Goal: Find specific page/section: Find specific page/section

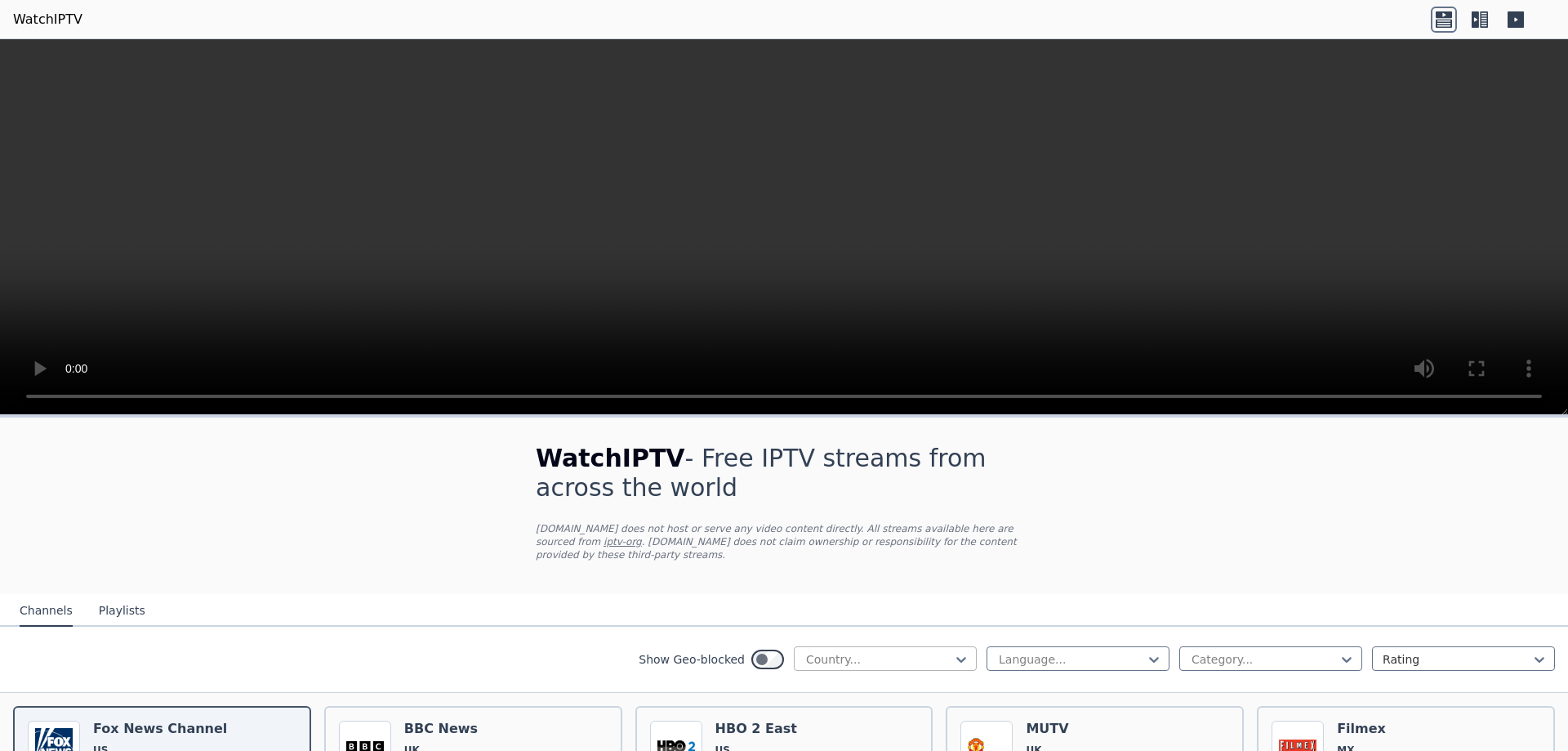
click at [899, 656] on div "Country..." at bounding box center [885, 659] width 183 height 24
click at [1023, 603] on nav "Channels Playlists" at bounding box center [784, 611] width 1568 height 33
click at [1190, 651] on div at bounding box center [1264, 660] width 148 height 16
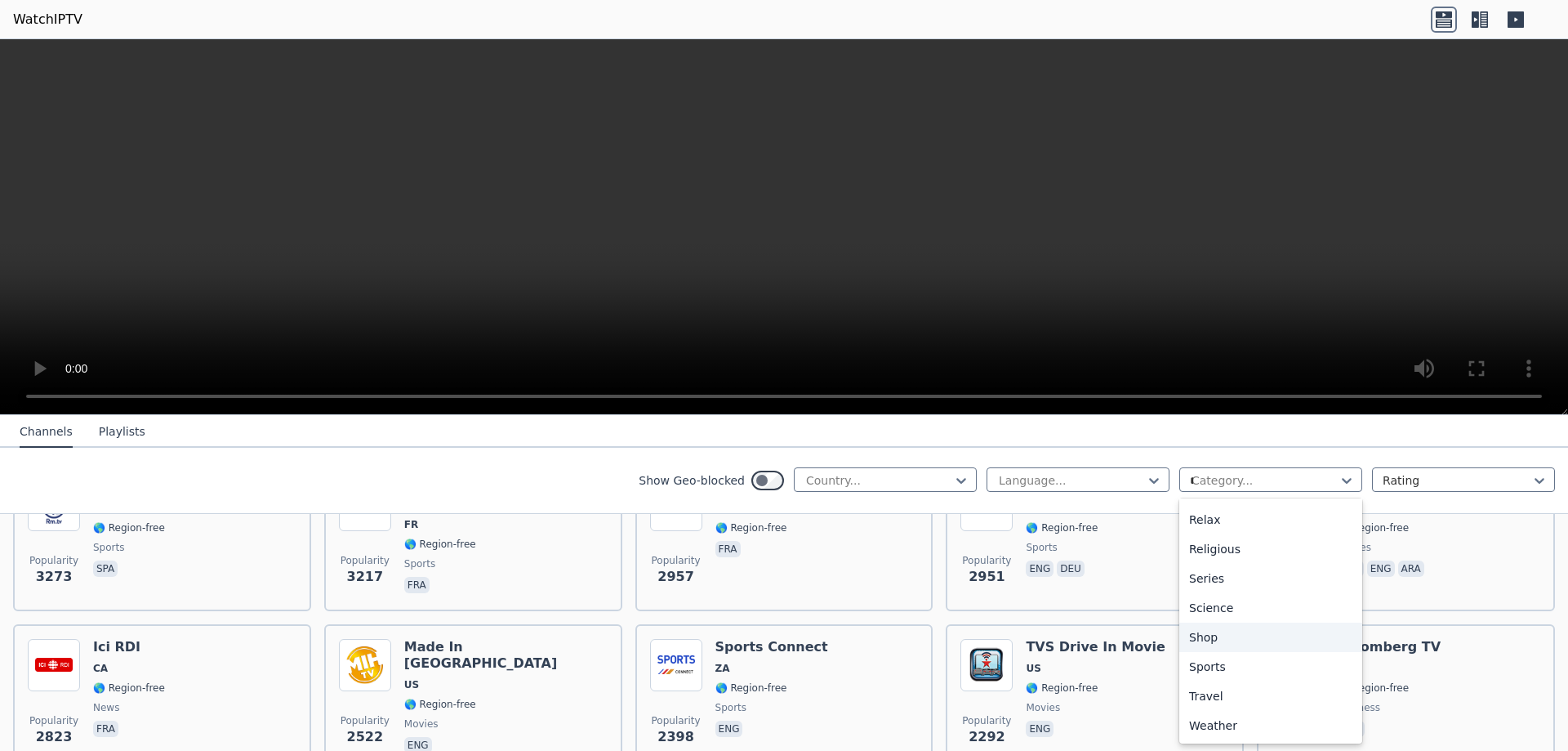
scroll to position [173, 0]
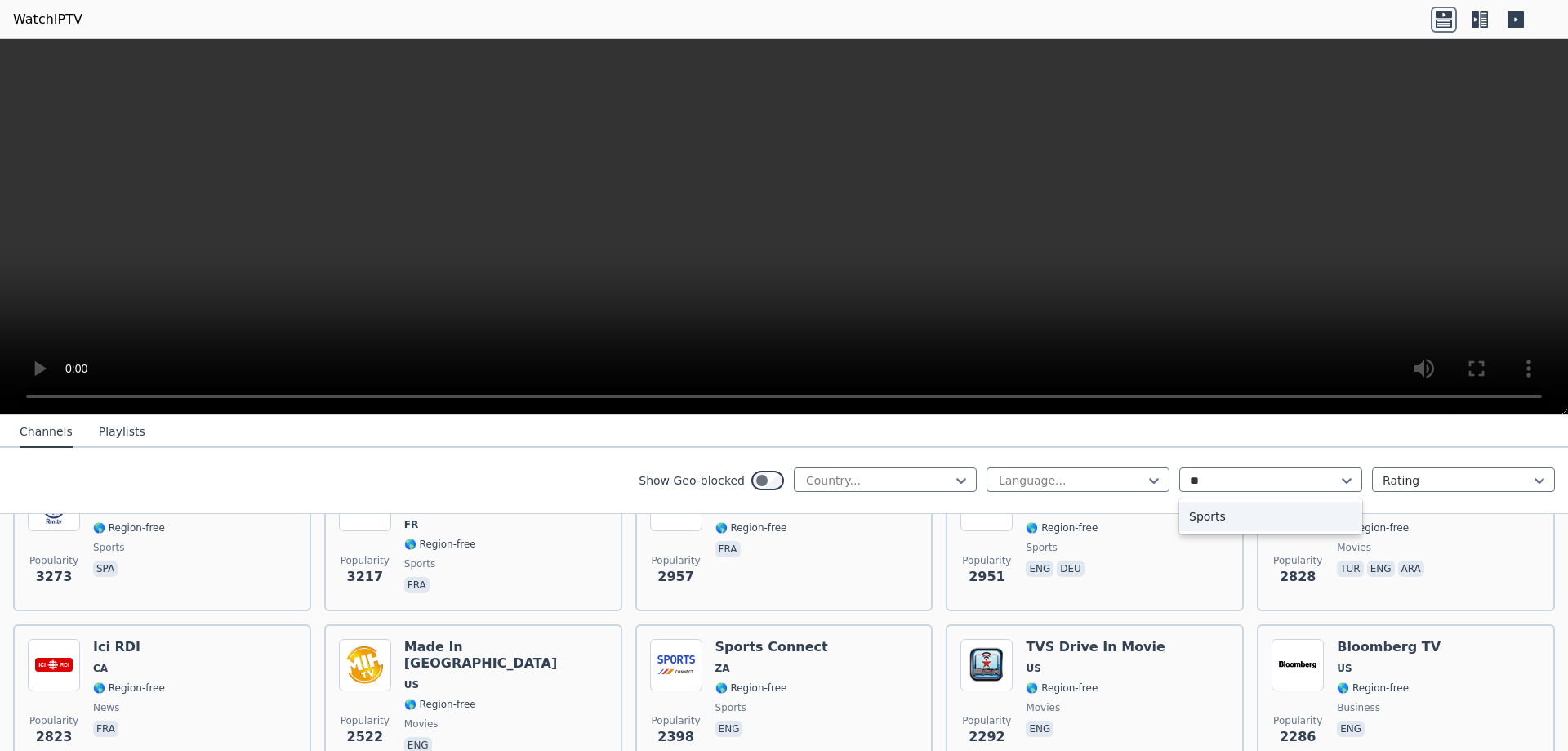
type input "***"
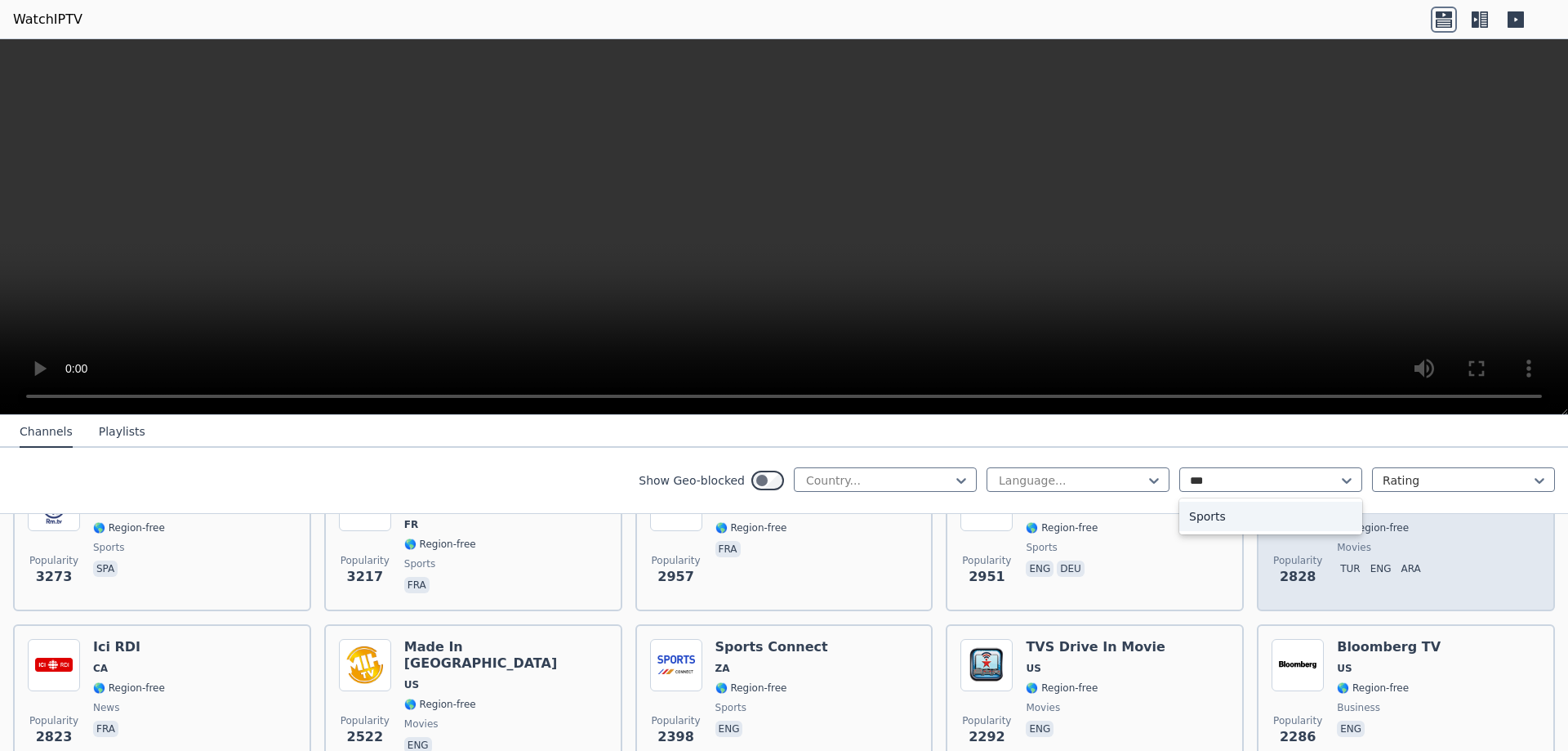
click at [1257, 517] on div "Sports" at bounding box center [1271, 516] width 183 height 29
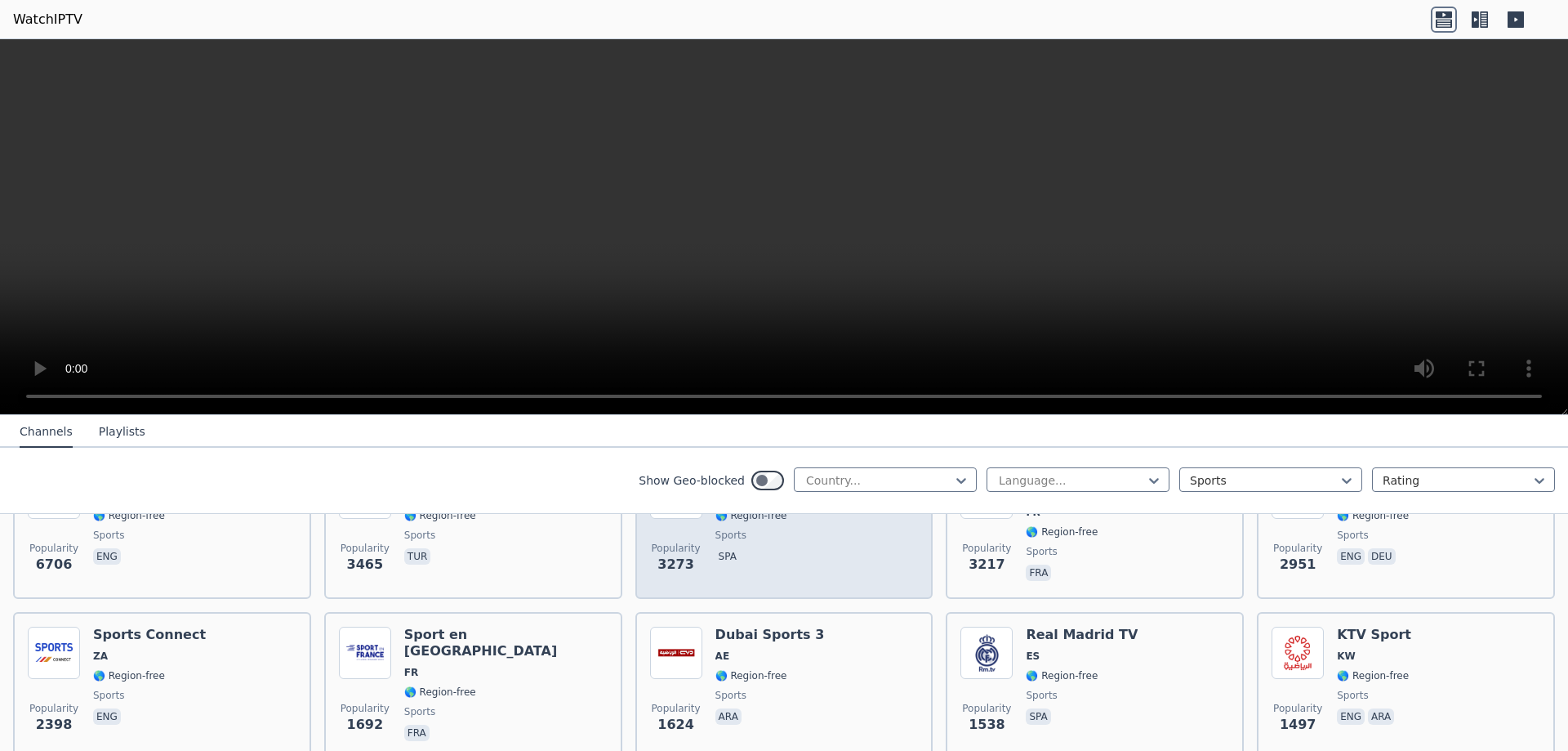
scroll to position [280, 0]
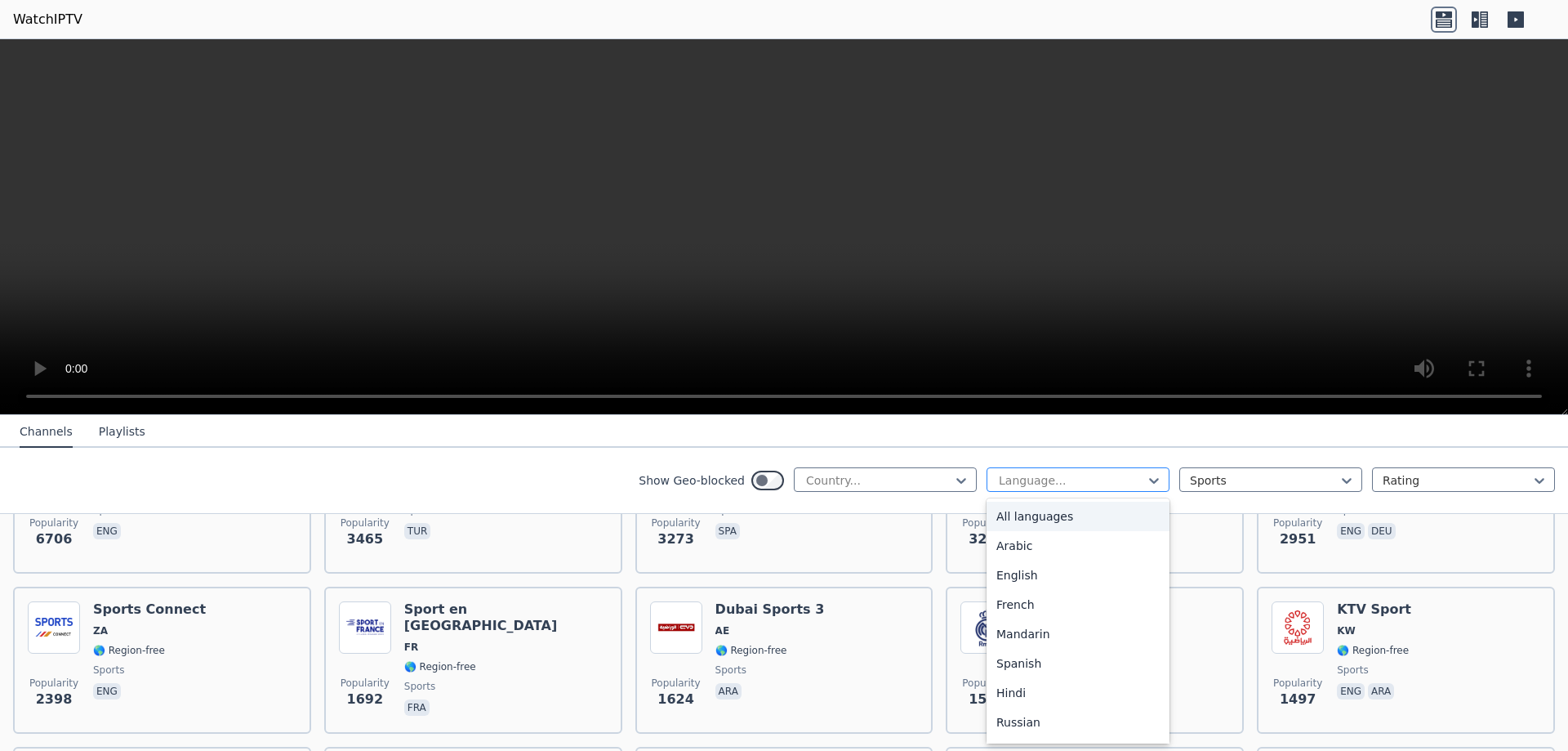
click at [1081, 490] on div "Language..." at bounding box center [1078, 479] width 183 height 24
click at [1056, 547] on div "Arabic" at bounding box center [1078, 545] width 183 height 29
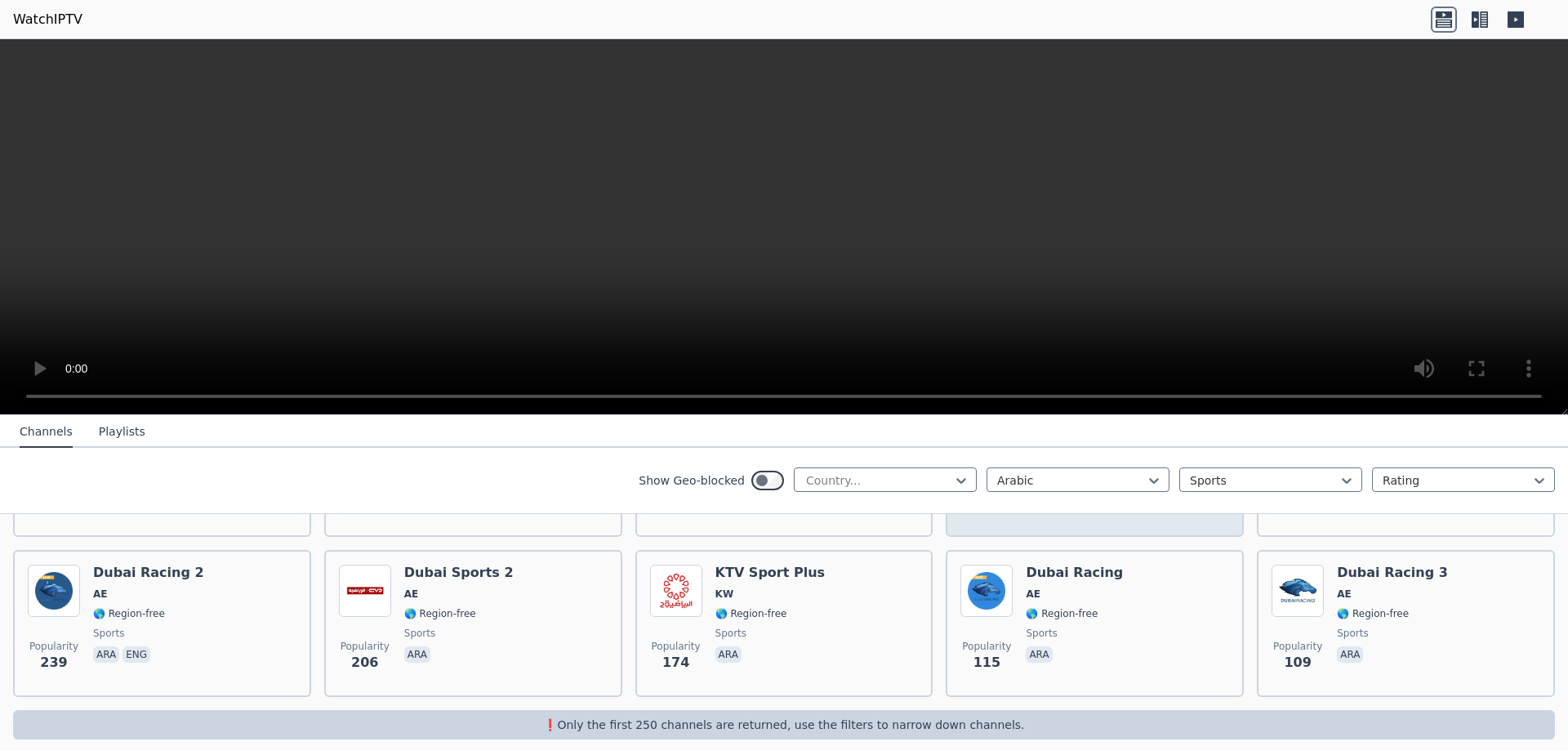
scroll to position [477, 0]
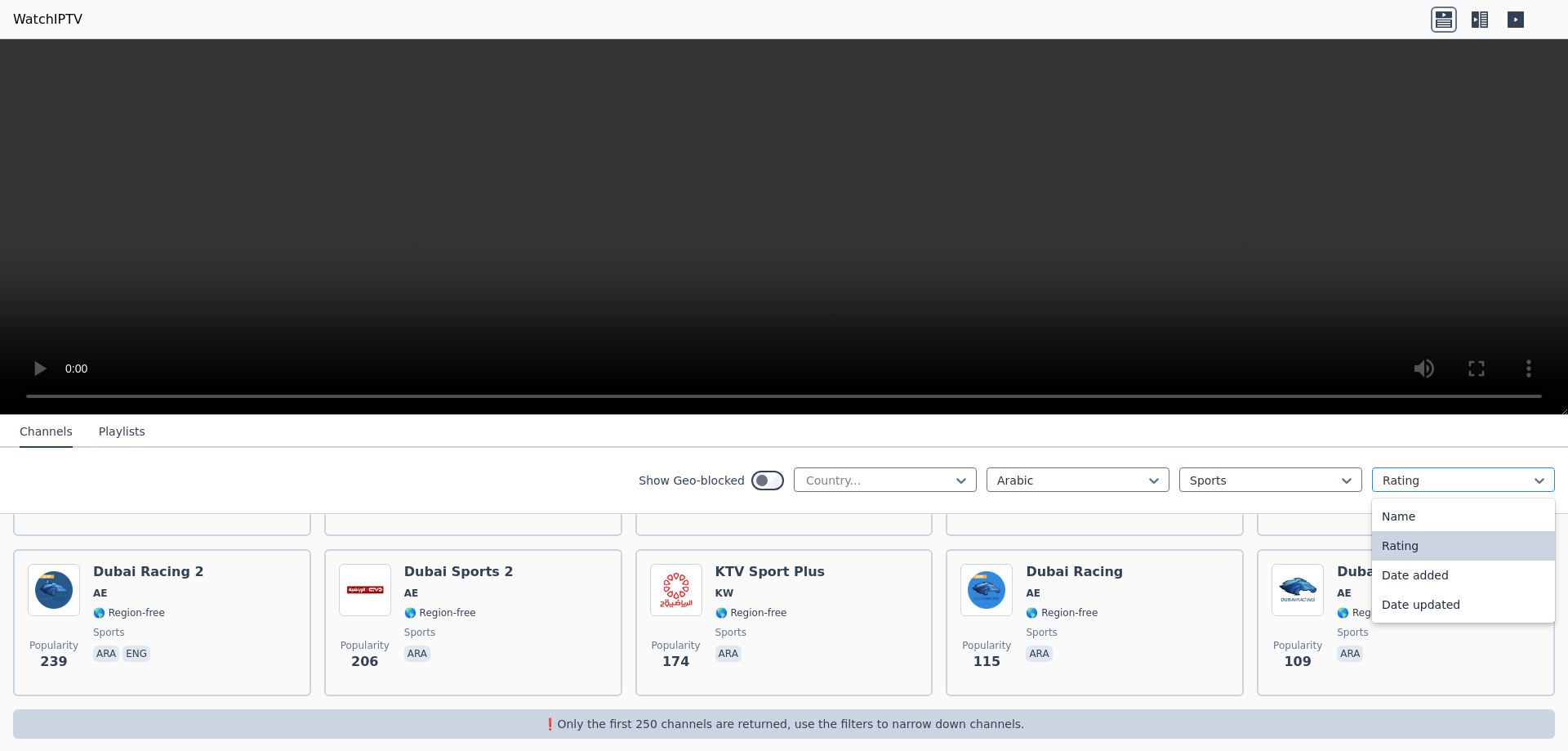
click at [1405, 490] on div "Rating" at bounding box center [1464, 479] width 183 height 24
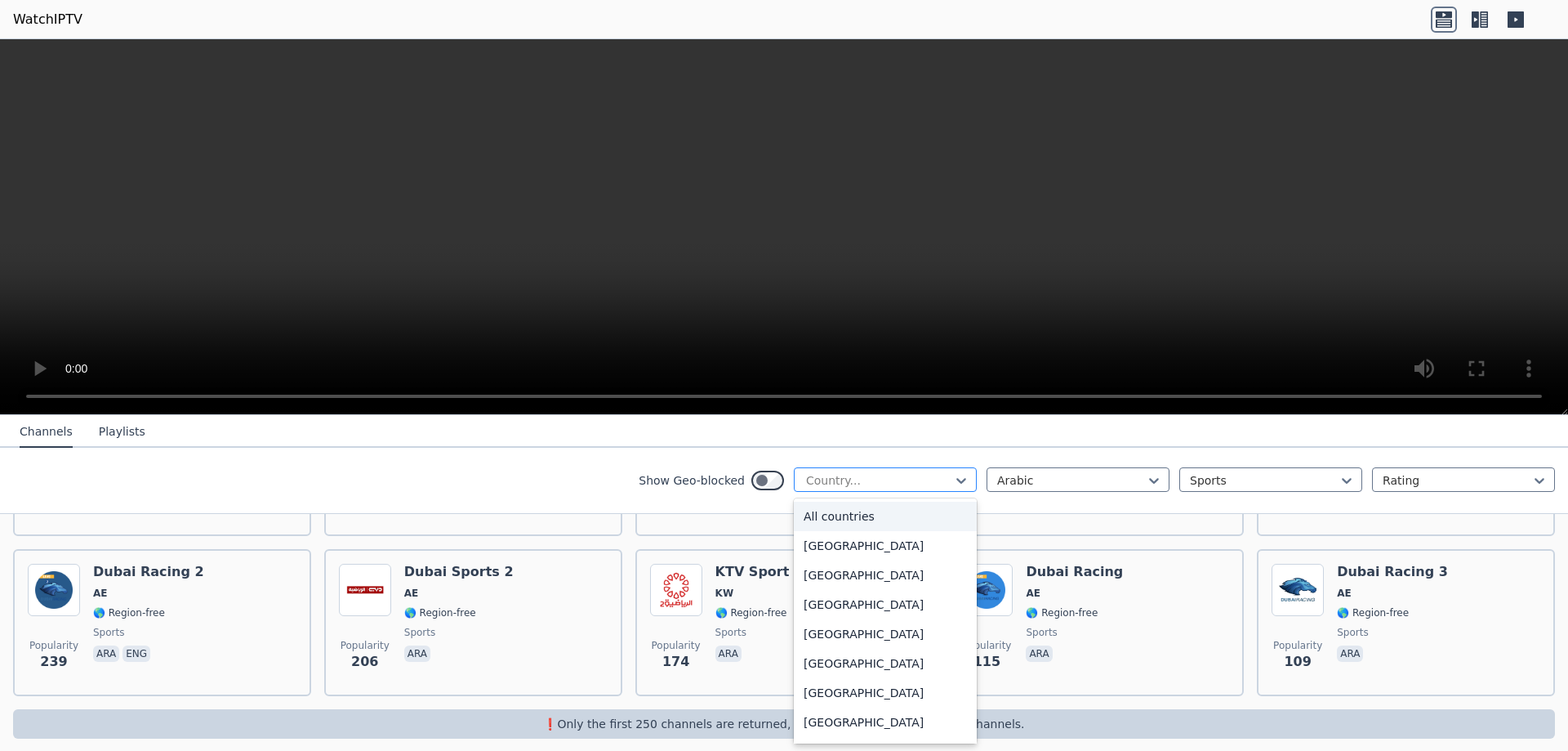
click at [880, 480] on div at bounding box center [879, 480] width 148 height 16
type input "**"
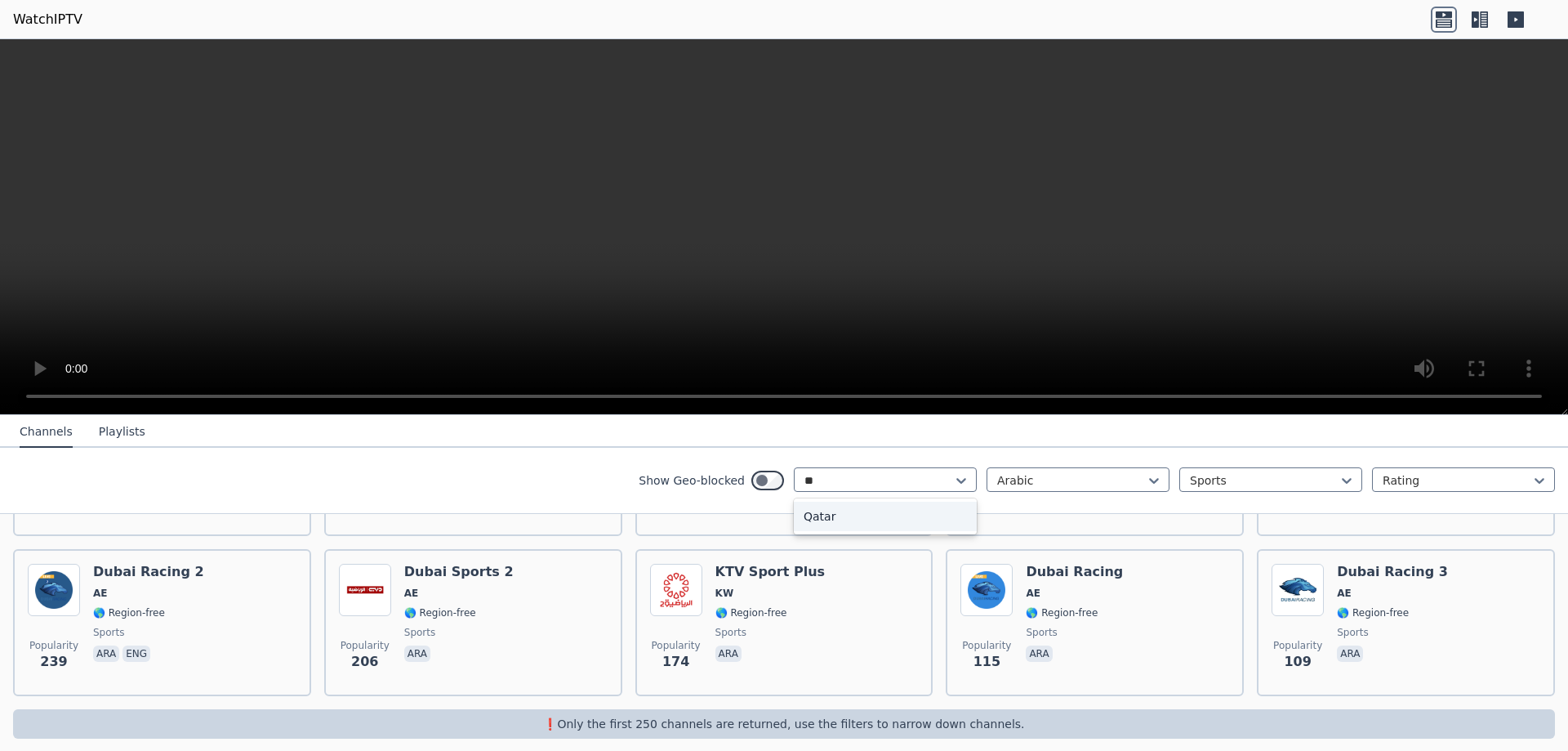
click at [868, 515] on div "Qatar" at bounding box center [885, 516] width 183 height 29
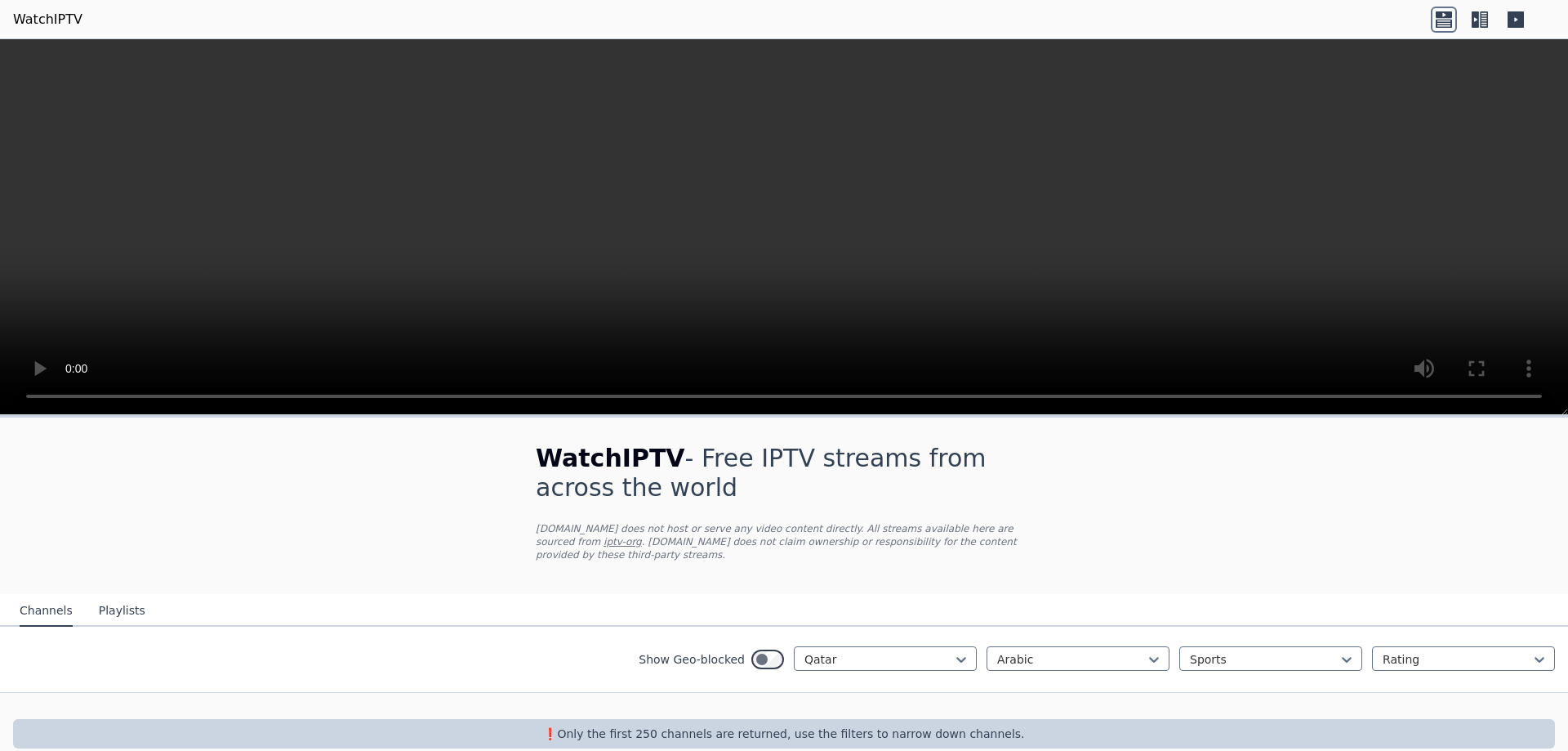
click at [845, 726] on p "❗️Only the first 250 channels are returned, use the filters to narrow down chan…" at bounding box center [784, 734] width 1529 height 16
